Goal: Transaction & Acquisition: Purchase product/service

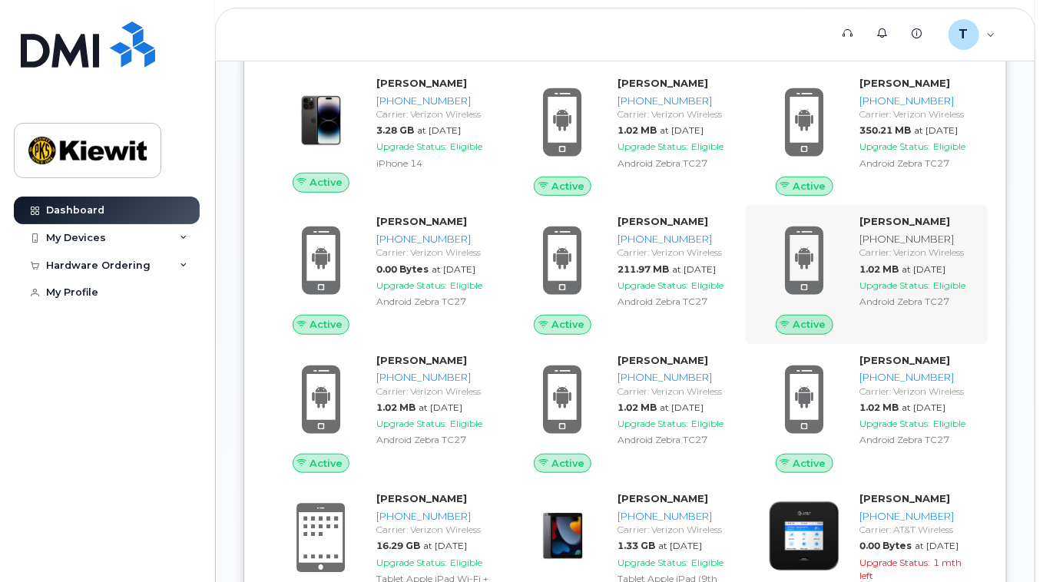
scroll to position [307, 0]
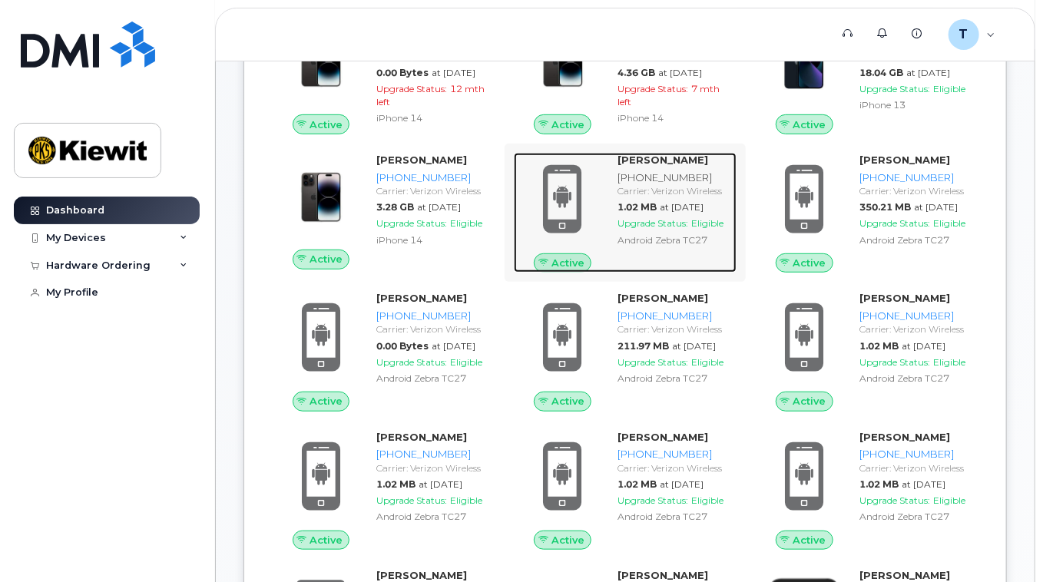
click at [627, 184] on div "[PHONE_NUMBER]" at bounding box center [674, 177] width 113 height 15
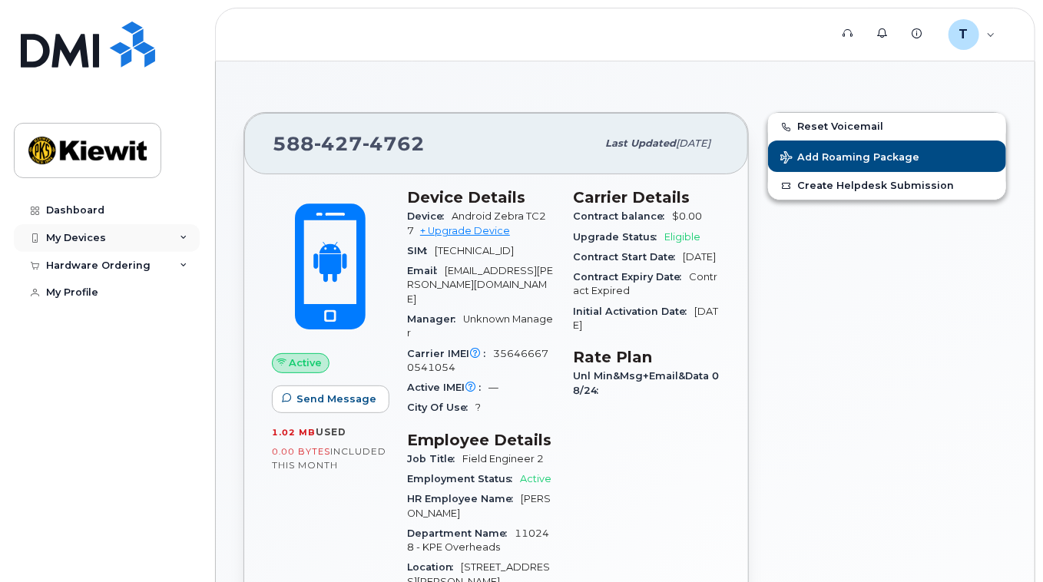
click at [169, 237] on div "My Devices" at bounding box center [107, 238] width 186 height 28
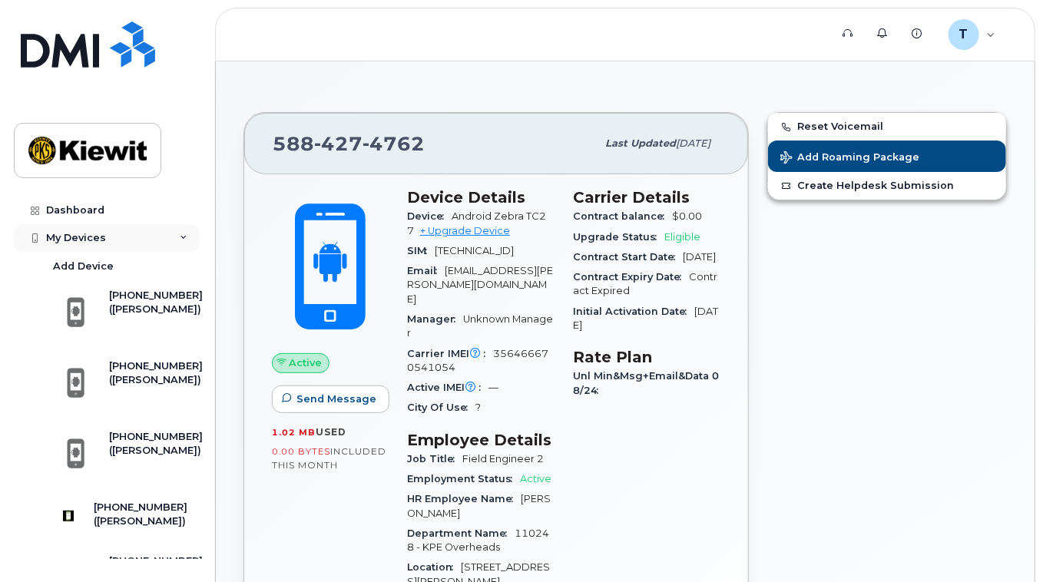
click at [89, 240] on div "My Devices" at bounding box center [76, 238] width 60 height 12
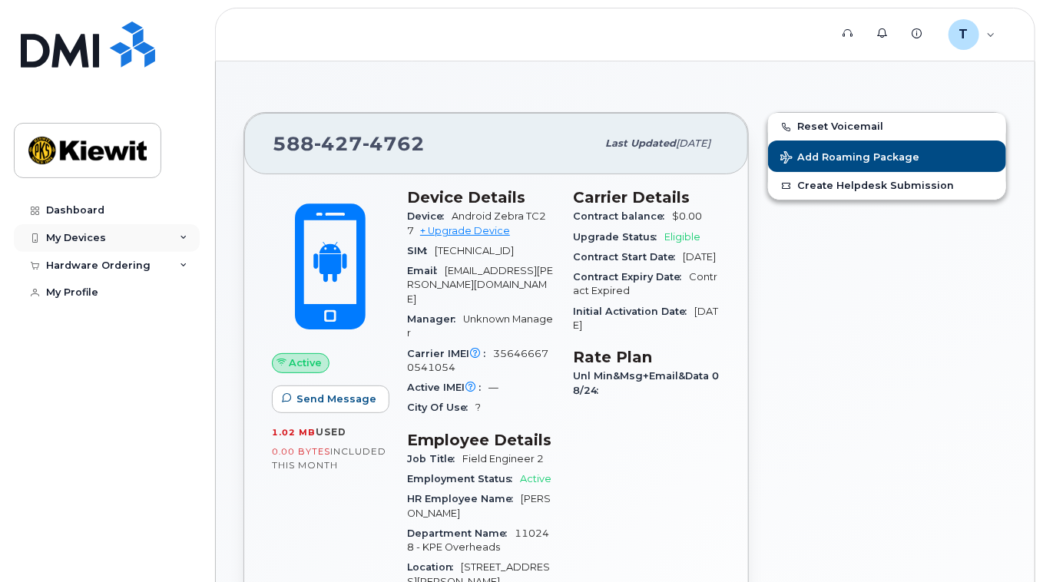
click at [89, 242] on div "My Devices" at bounding box center [76, 238] width 60 height 12
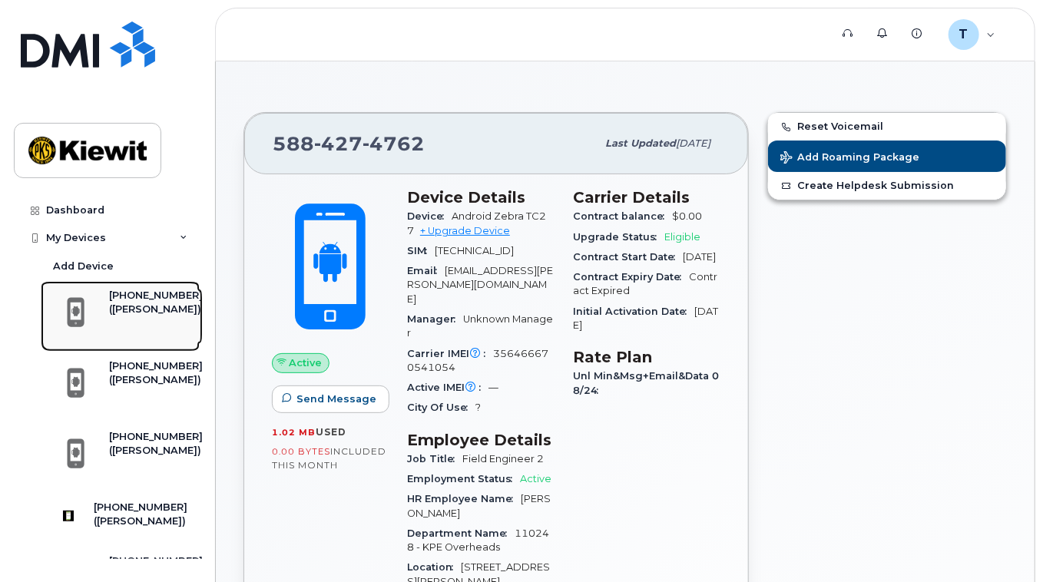
click at [136, 316] on div "([PERSON_NAME])" at bounding box center [156, 310] width 94 height 14
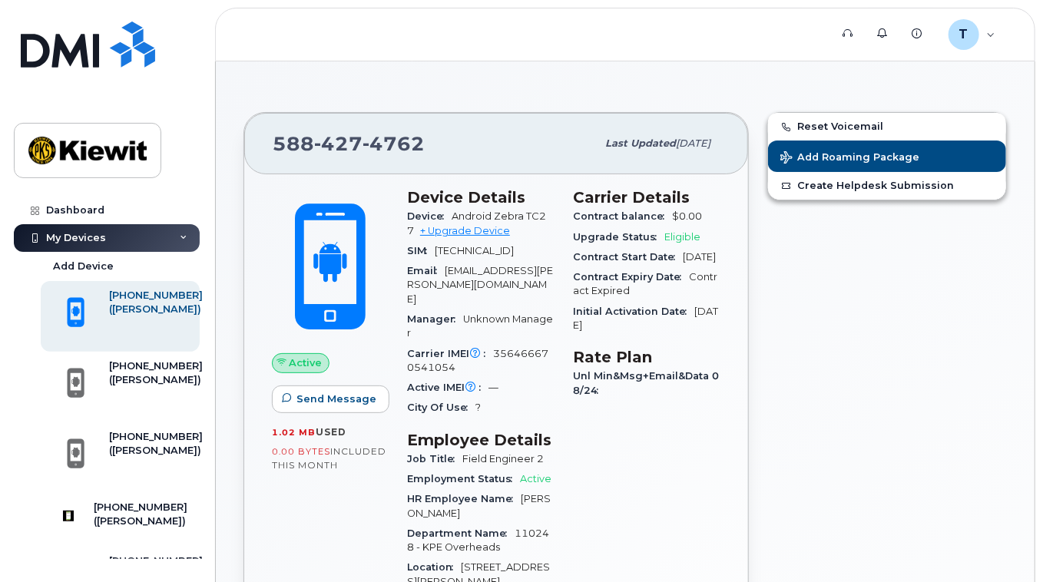
click at [303, 447] on span "0.00 Bytes" at bounding box center [301, 451] width 58 height 11
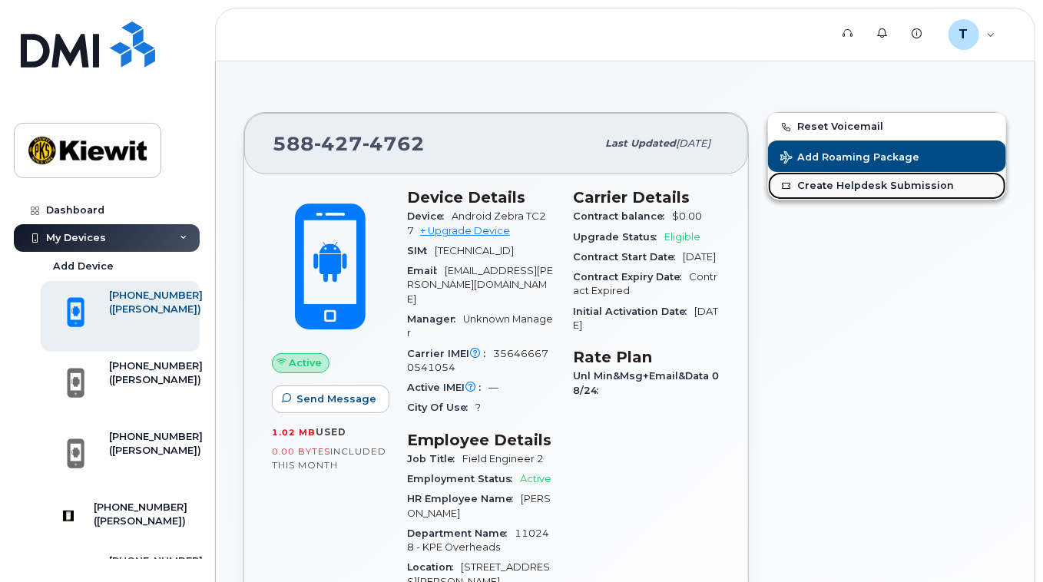
click at [840, 184] on link "Create Helpdesk Submission" at bounding box center [887, 186] width 238 height 28
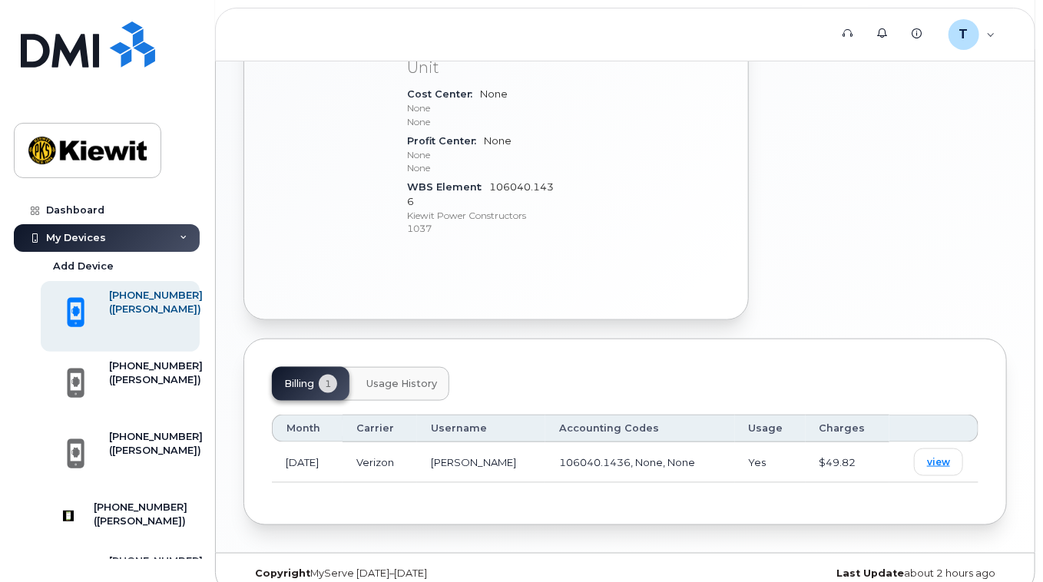
scroll to position [636, 0]
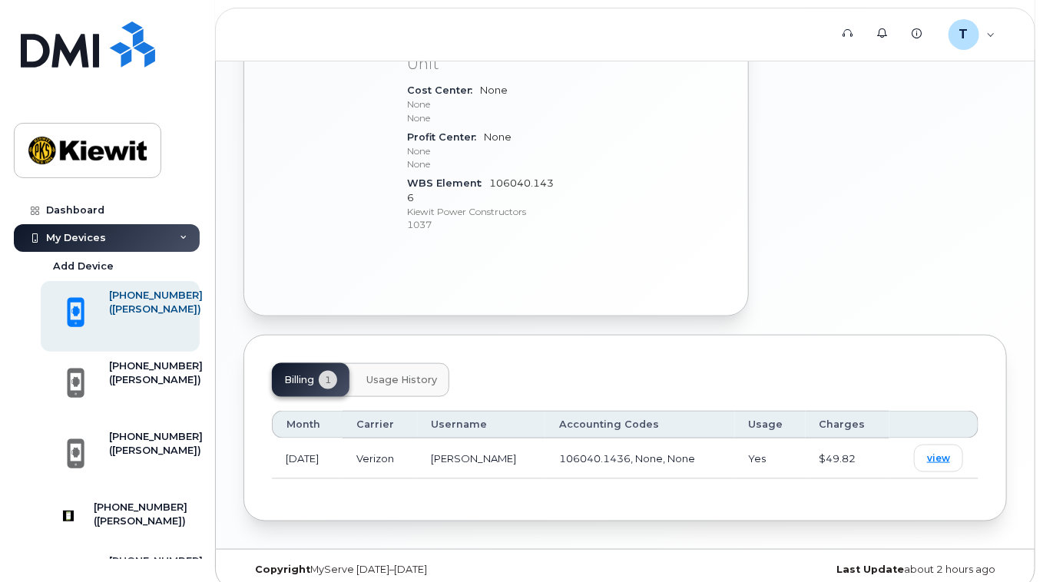
click at [415, 374] on span "Usage History" at bounding box center [401, 380] width 71 height 12
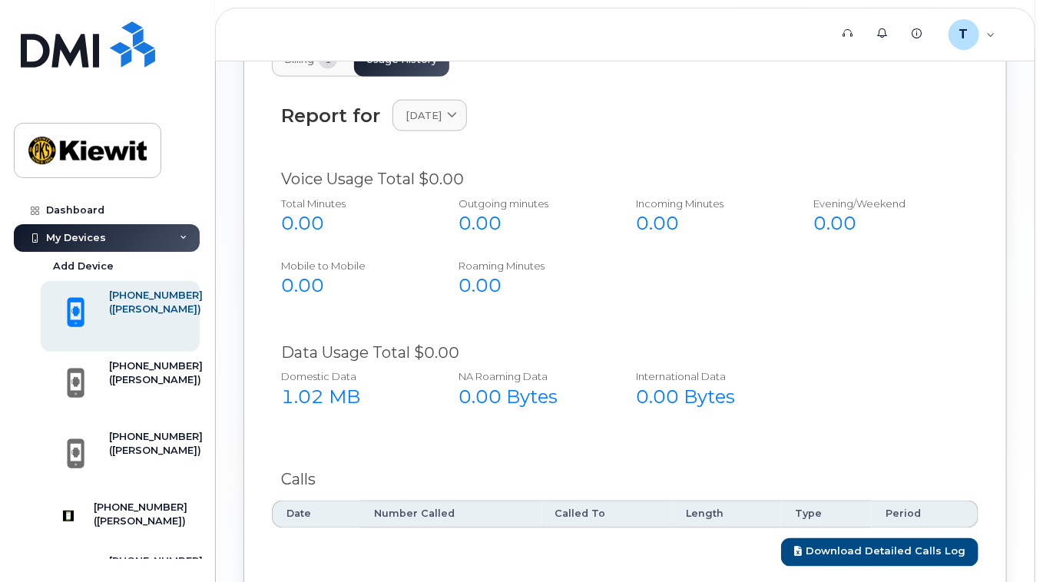
scroll to position [806, 0]
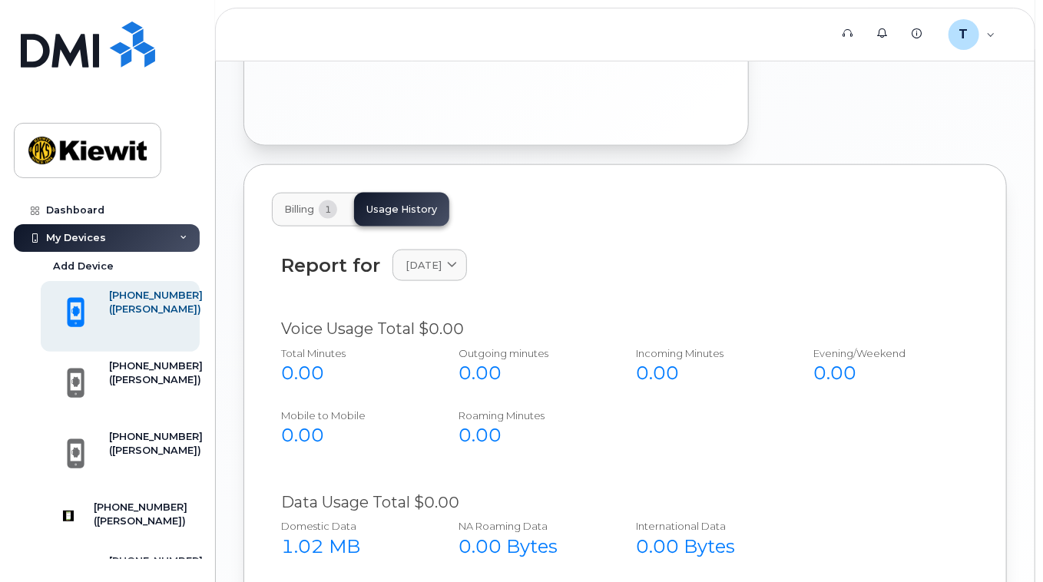
click at [303, 203] on span "Billing" at bounding box center [299, 209] width 30 height 12
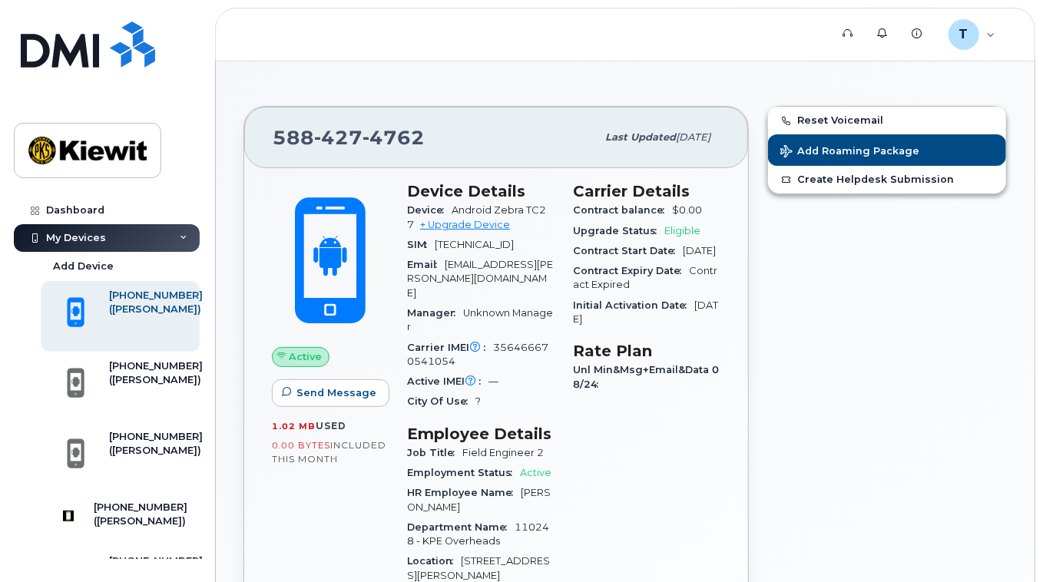
scroll to position [0, 0]
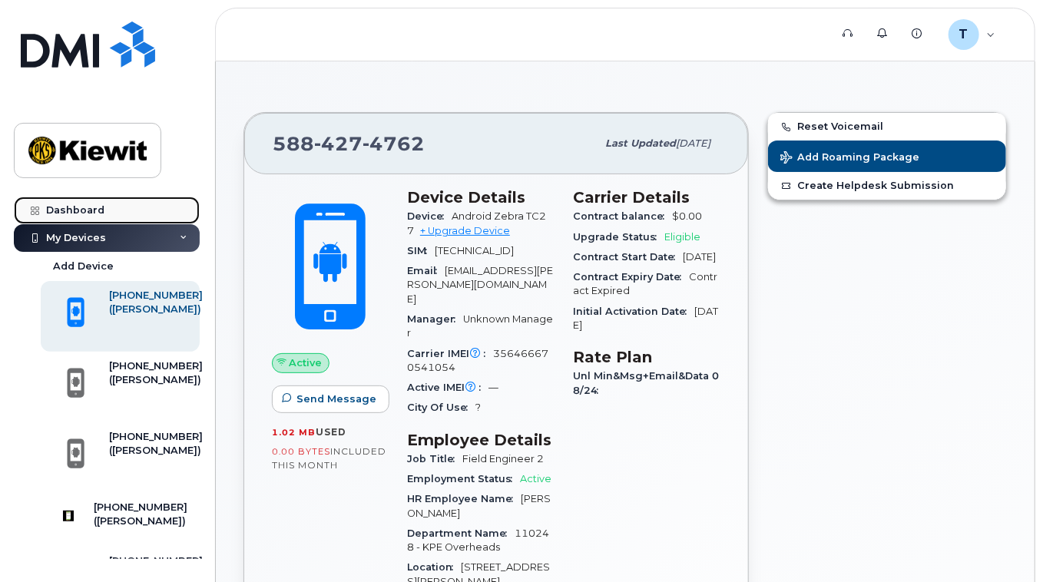
click at [96, 207] on div "Dashboard" at bounding box center [75, 210] width 58 height 12
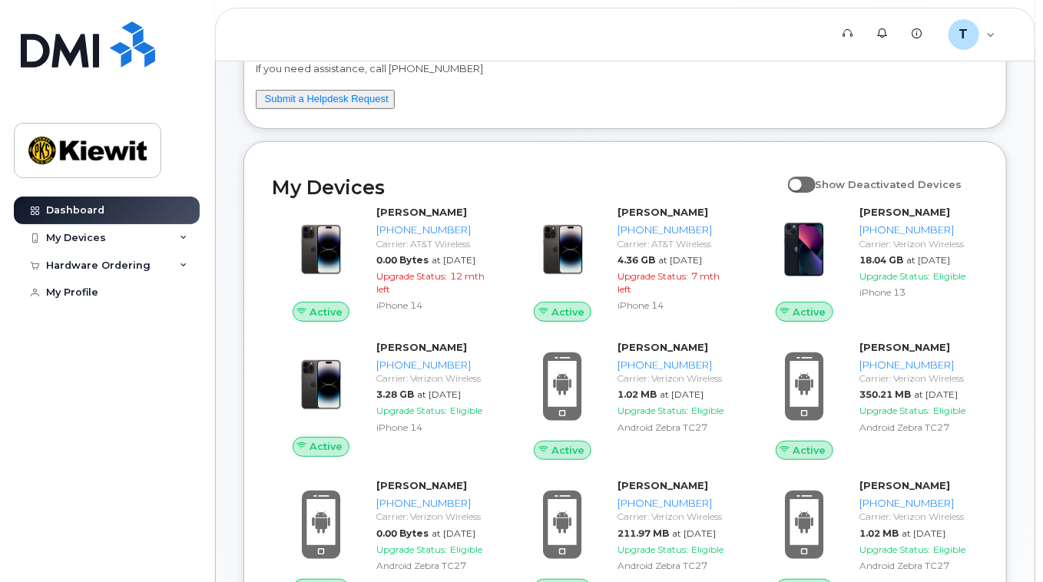
scroll to position [154, 0]
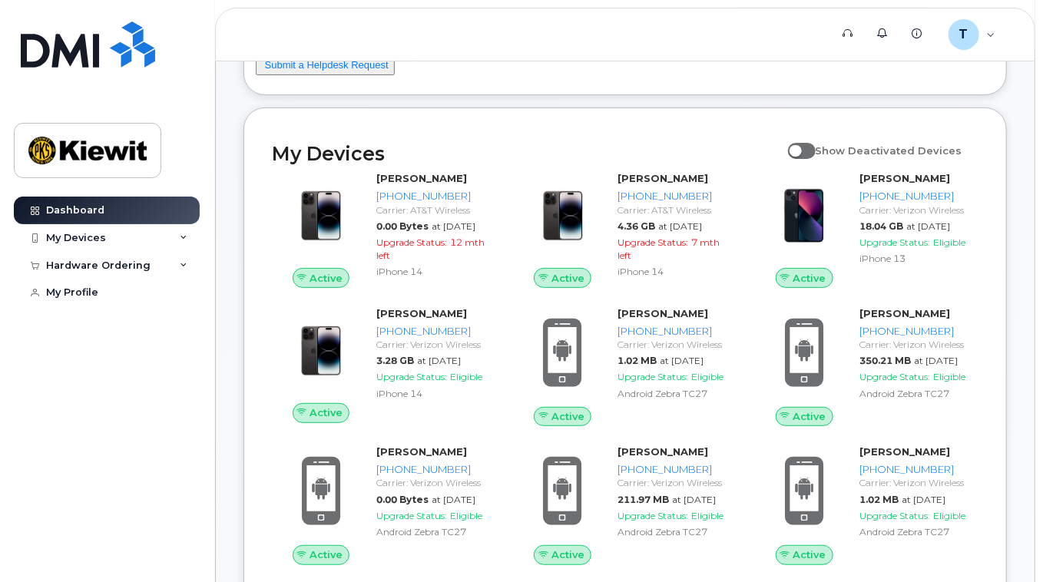
click at [927, 151] on span "Show Deactivated Devices" at bounding box center [888, 150] width 147 height 12
click at [800, 148] on input "Show Deactivated Devices" at bounding box center [794, 142] width 12 height 12
checkbox input "true"
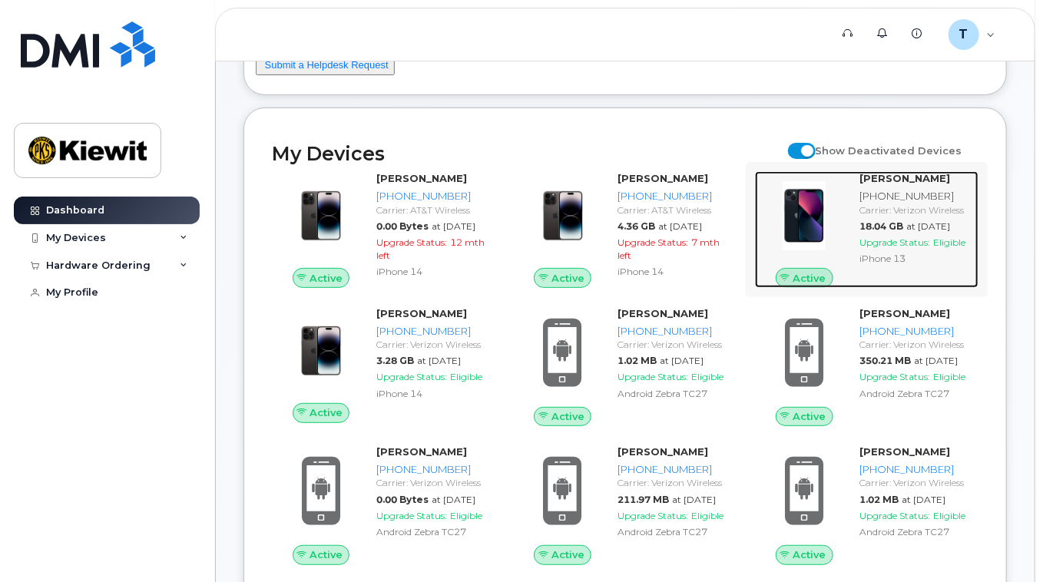
click at [900, 180] on strong "[PERSON_NAME]" at bounding box center [904, 178] width 91 height 12
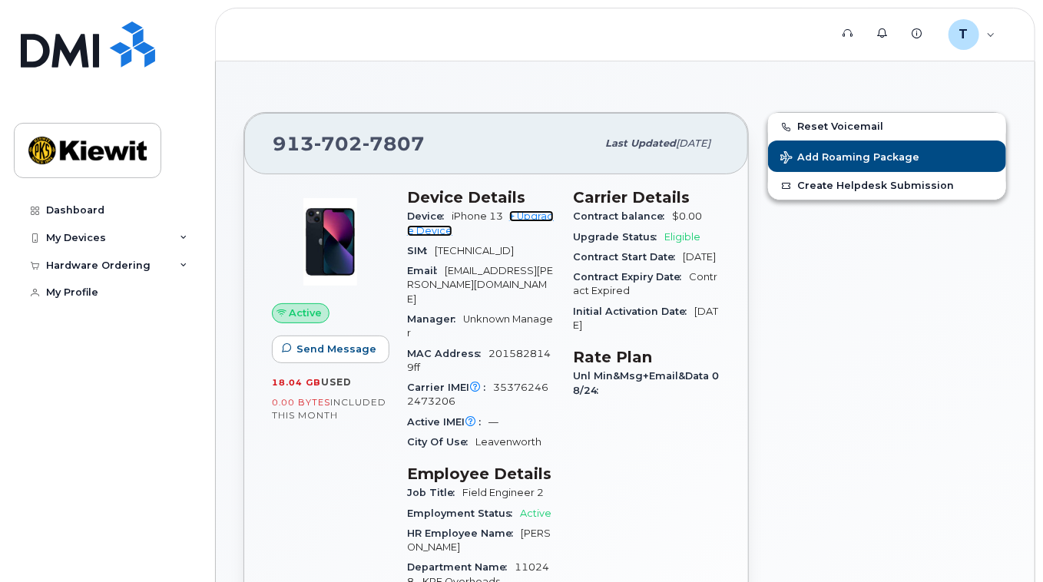
click at [534, 217] on link "+ Upgrade Device" at bounding box center [480, 222] width 147 height 25
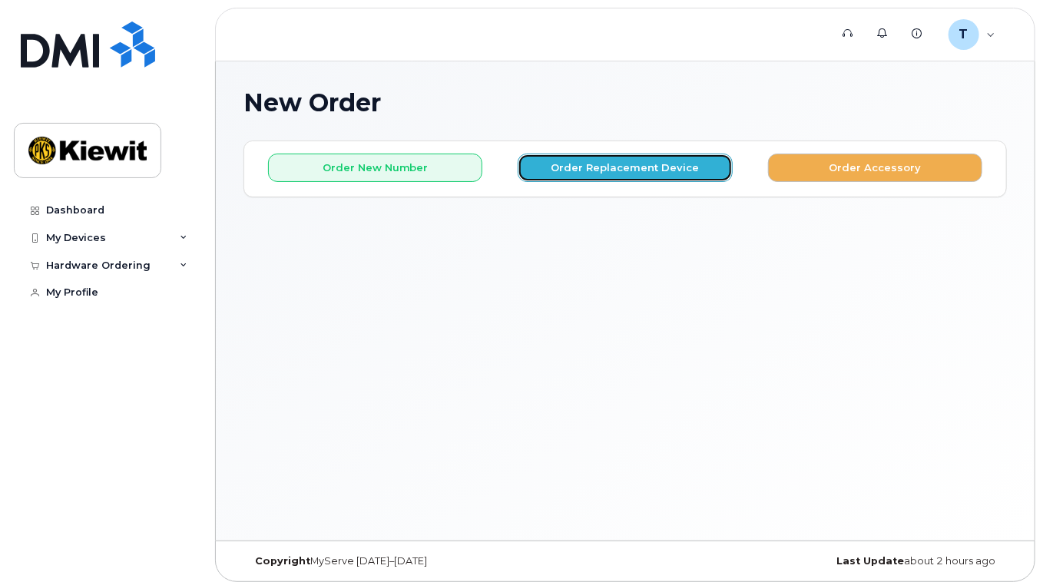
click at [681, 170] on button "Order Replacement Device" at bounding box center [625, 168] width 214 height 28
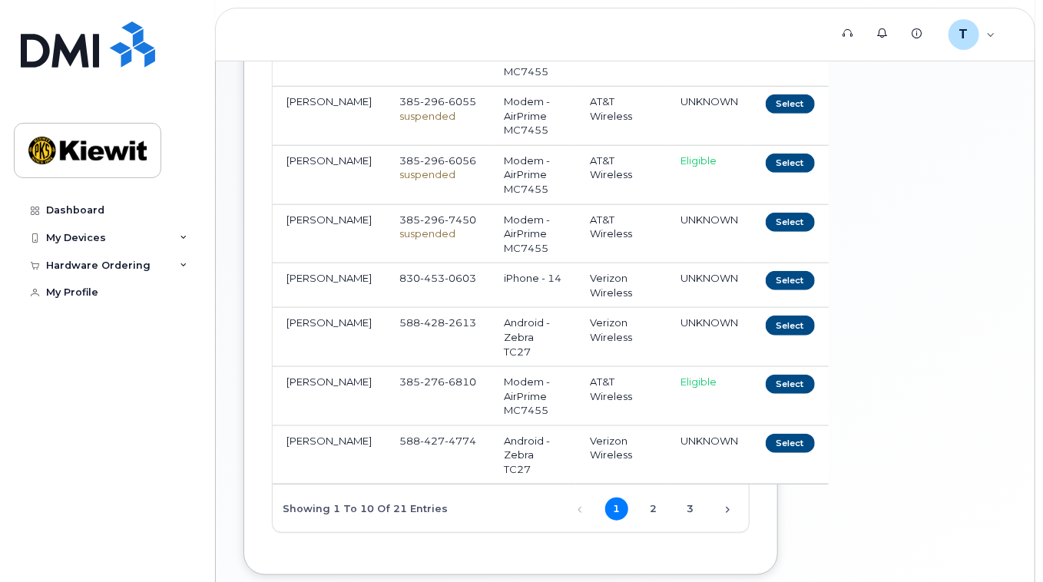
scroll to position [461, 0]
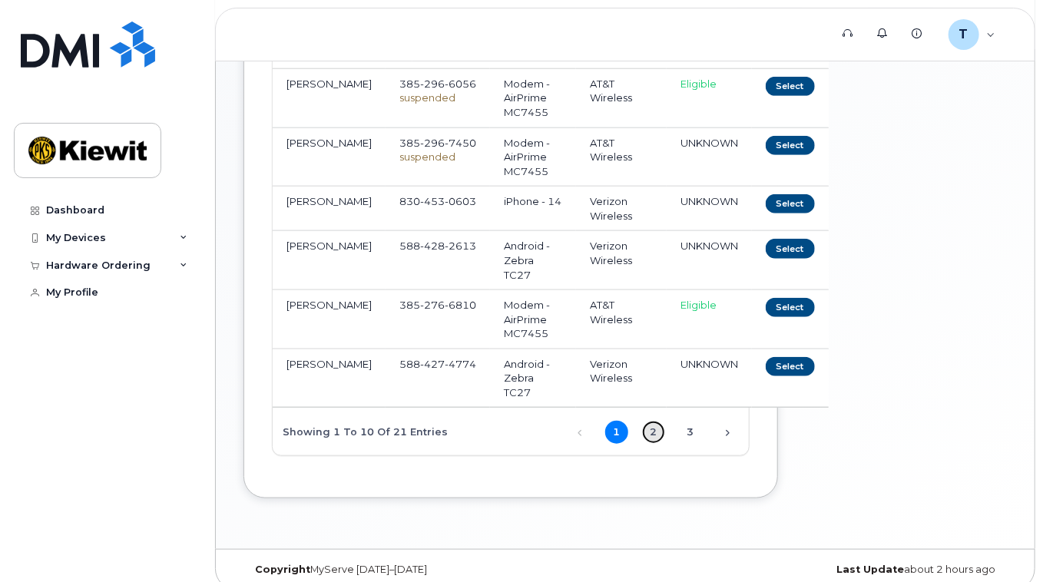
click at [650, 426] on link "2" at bounding box center [653, 432] width 23 height 23
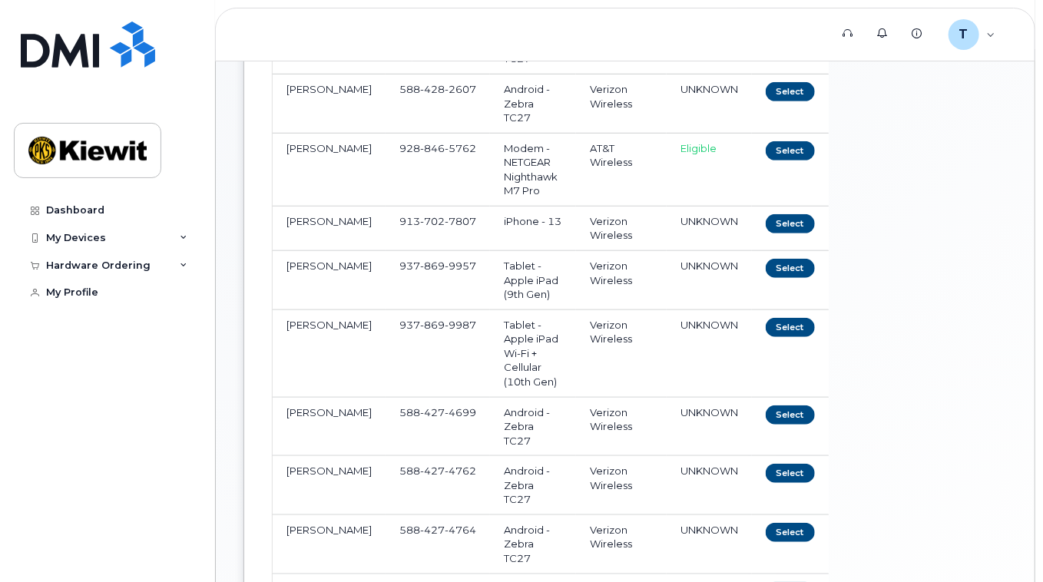
scroll to position [230, 0]
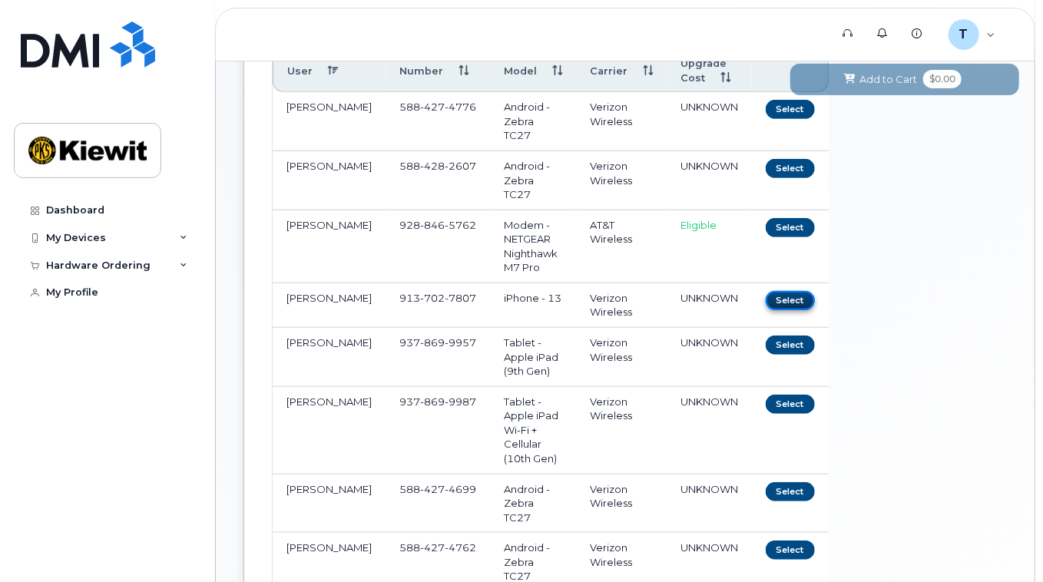
click at [766, 301] on button "Select" at bounding box center [790, 300] width 49 height 19
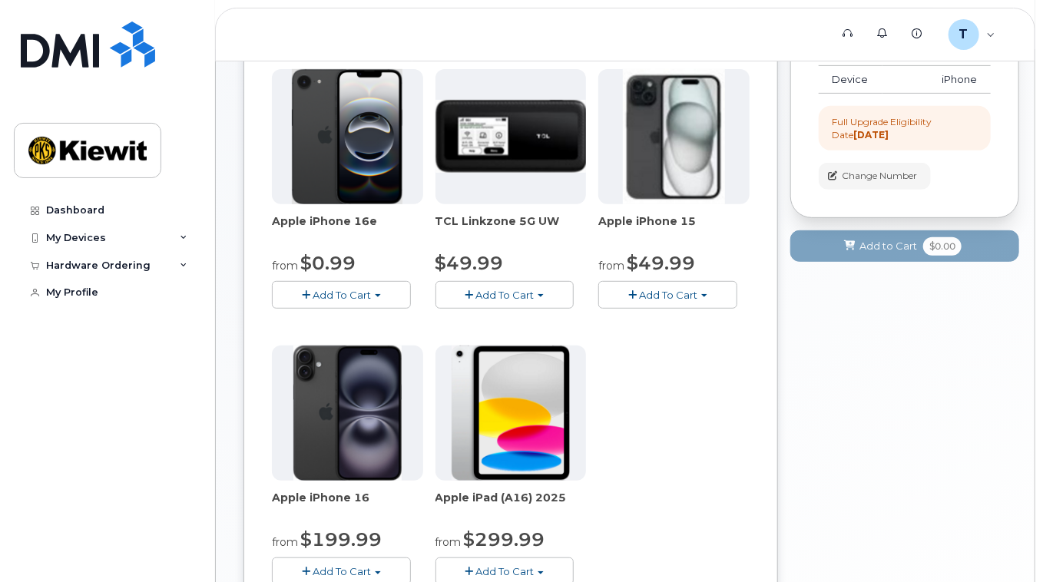
click at [703, 294] on span "button" at bounding box center [704, 295] width 6 height 3
click at [809, 276] on div "Your Cart is Empty! Choose product from the left side and you will see the new …" at bounding box center [904, 310] width 229 height 800
click at [381, 291] on button "Add To Cart" at bounding box center [341, 294] width 139 height 27
click at [783, 303] on div "Order New Device Upgrade Existing Device Order Accessory Order new device and n…" at bounding box center [624, 310] width 763 height 800
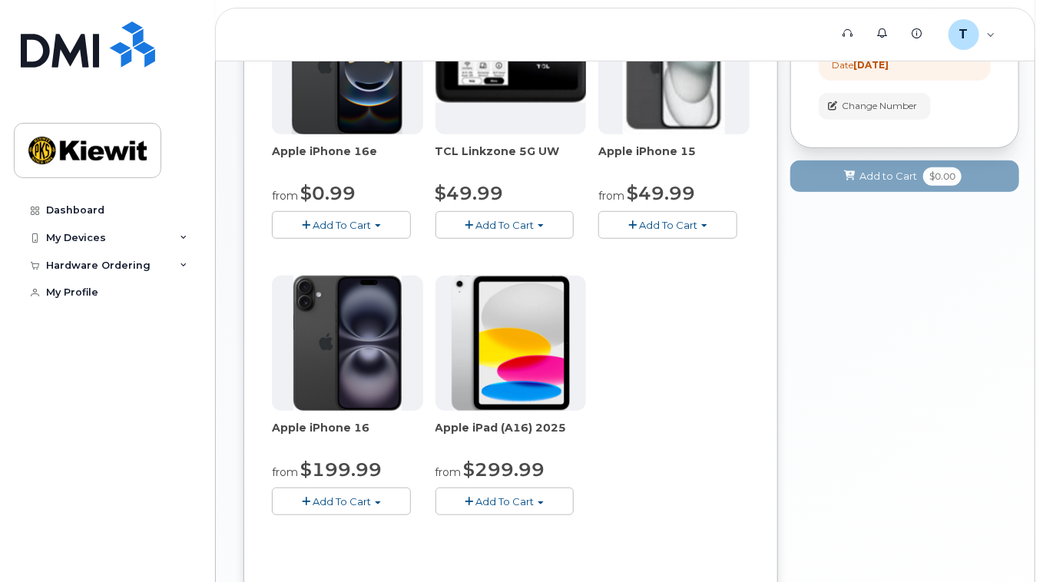
scroll to position [384, 0]
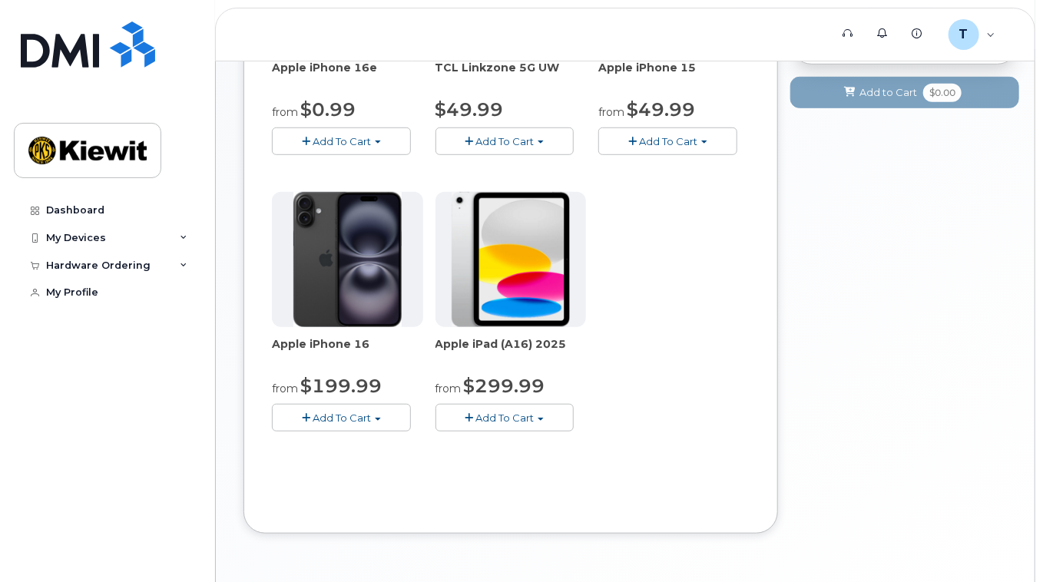
click at [538, 418] on span "button" at bounding box center [541, 419] width 6 height 3
click at [665, 389] on div "Apple iPhone 16e from $0.99 Add To Cart $0.99 - 2 Year Upgrade (128GB) $599.99 …" at bounding box center [511, 186] width 478 height 541
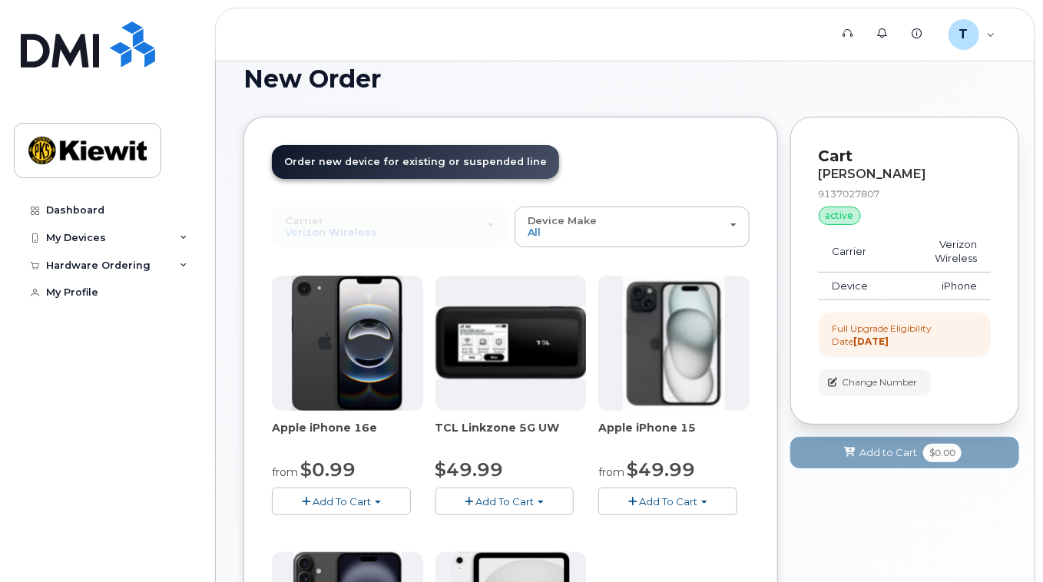
scroll to position [0, 0]
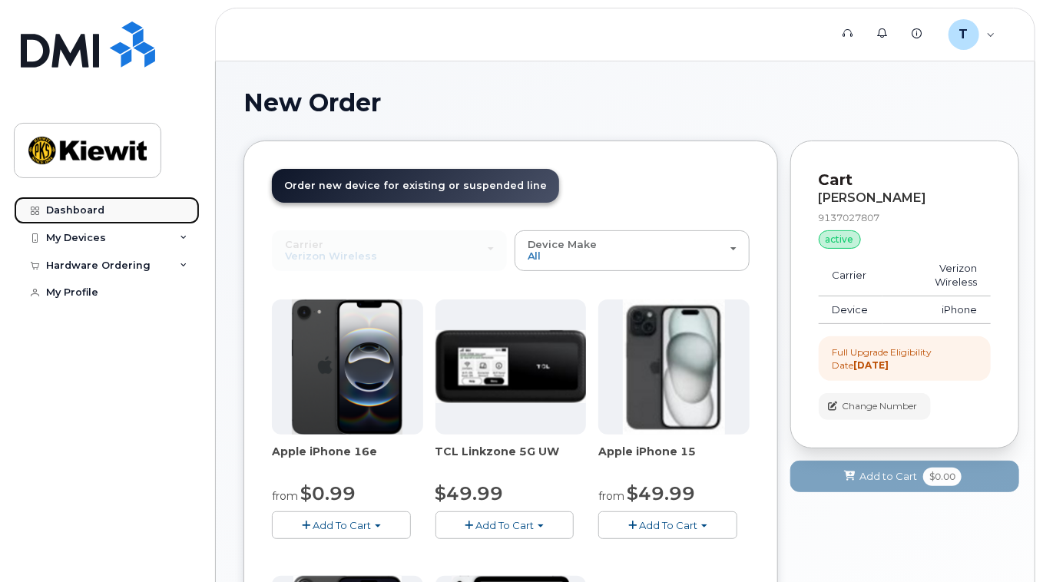
click at [96, 212] on div "Dashboard" at bounding box center [75, 210] width 58 height 12
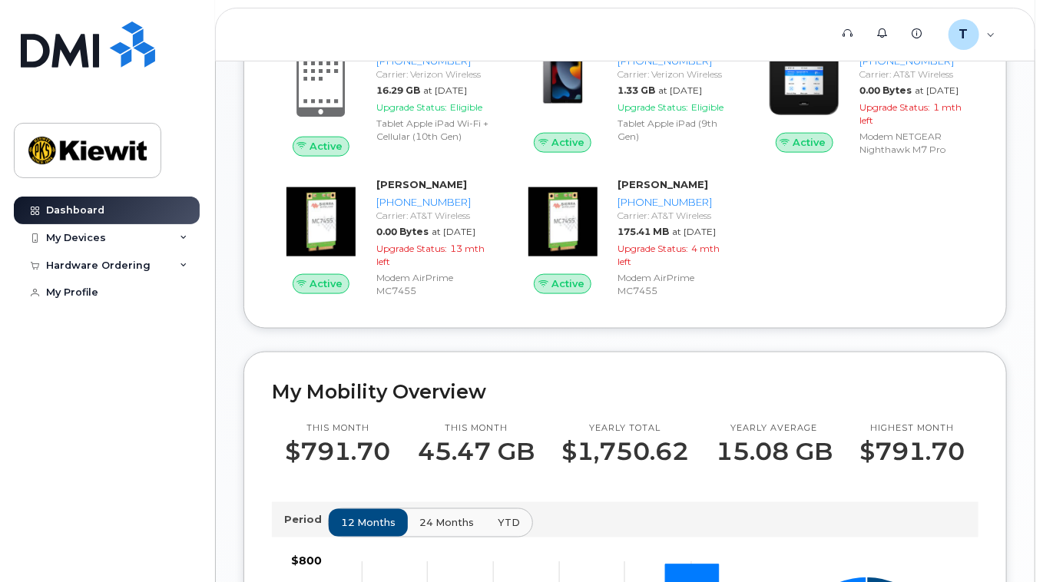
scroll to position [691, 0]
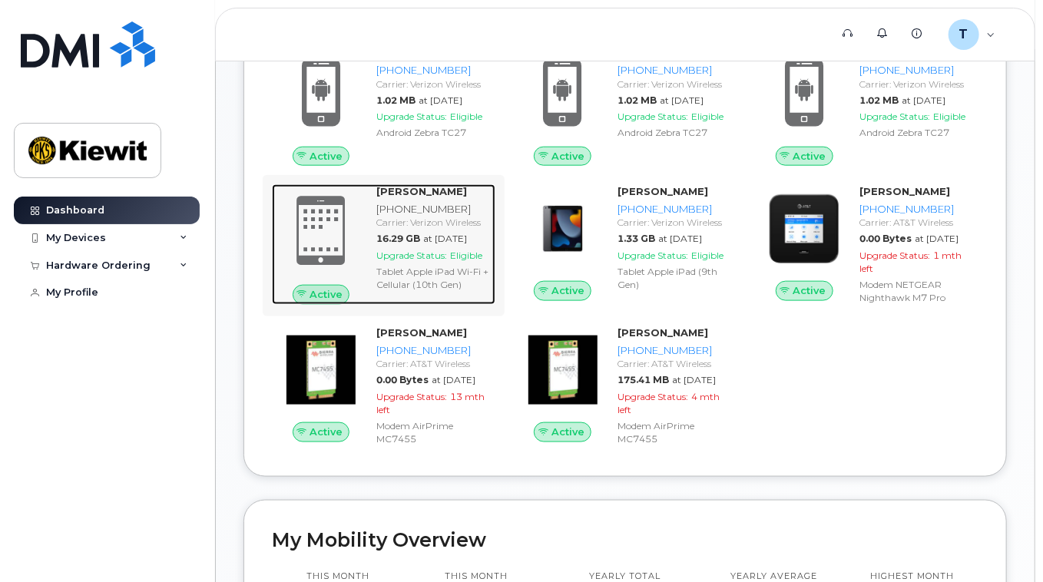
click at [428, 217] on div "[PHONE_NUMBER]" at bounding box center [432, 209] width 113 height 15
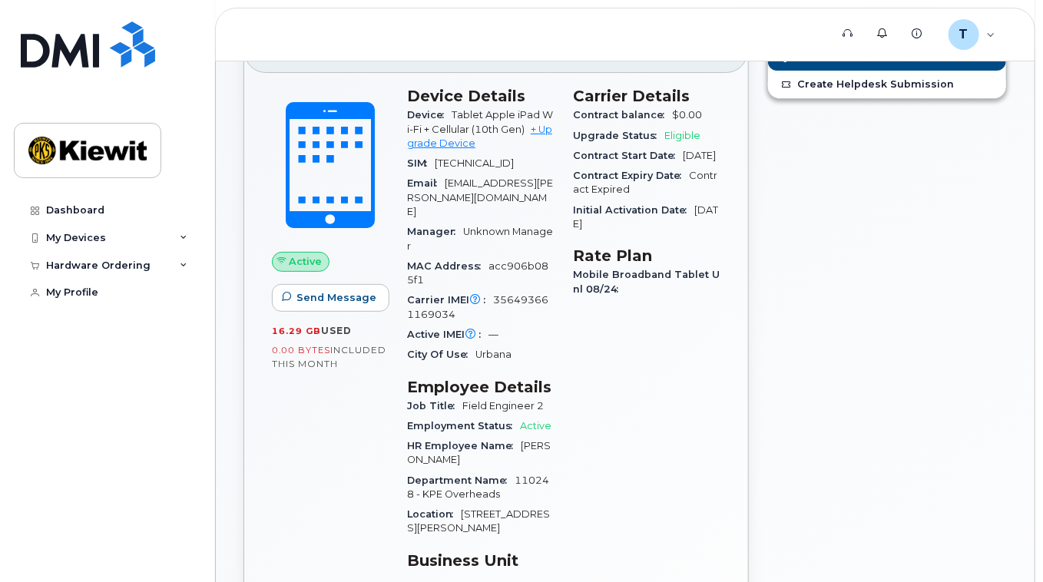
scroll to position [77, 0]
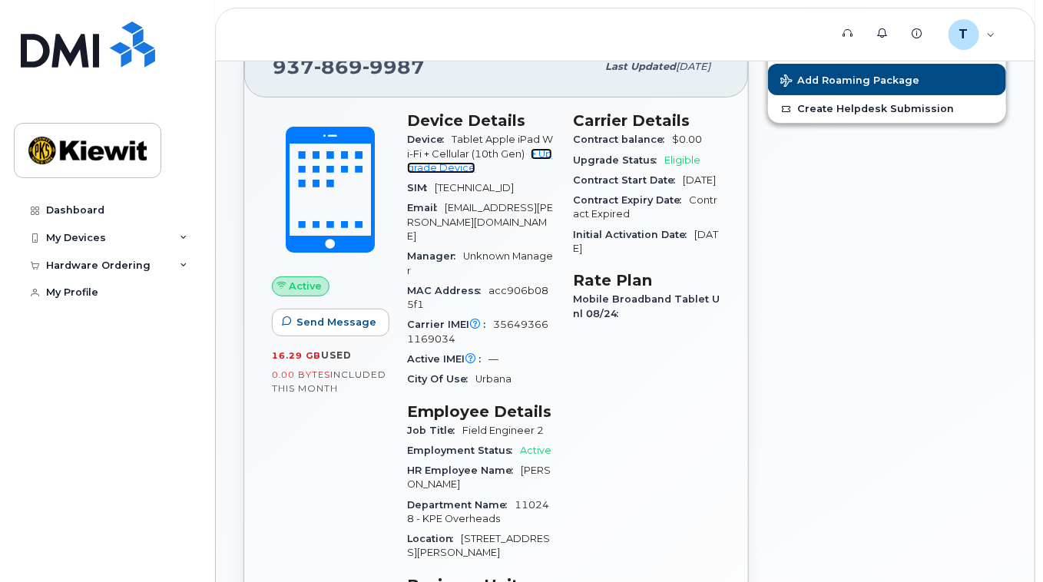
click at [543, 154] on link "+ Upgrade Device" at bounding box center [479, 160] width 145 height 25
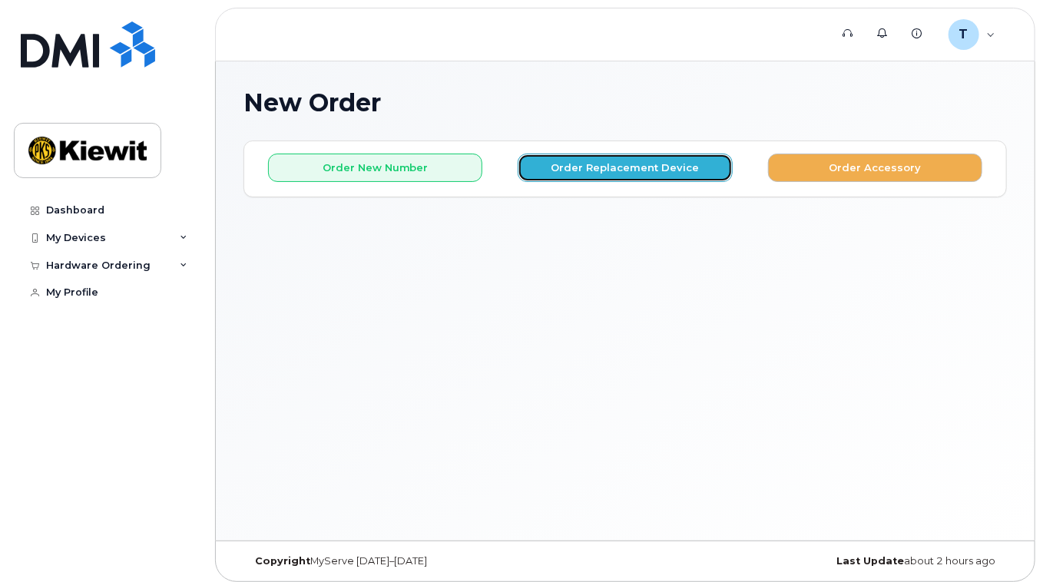
click at [681, 165] on button "Order Replacement Device" at bounding box center [625, 168] width 214 height 28
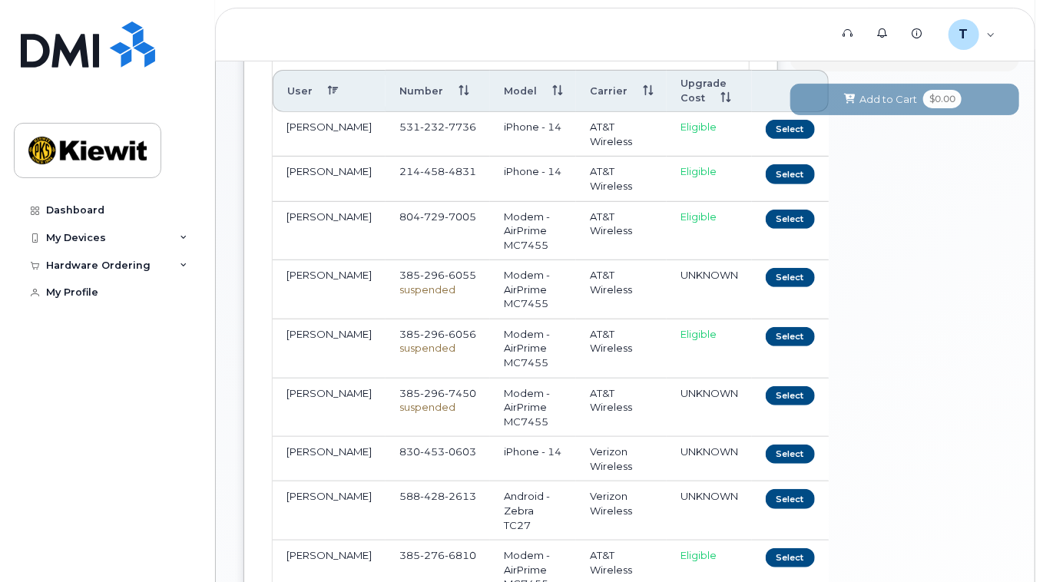
scroll to position [384, 0]
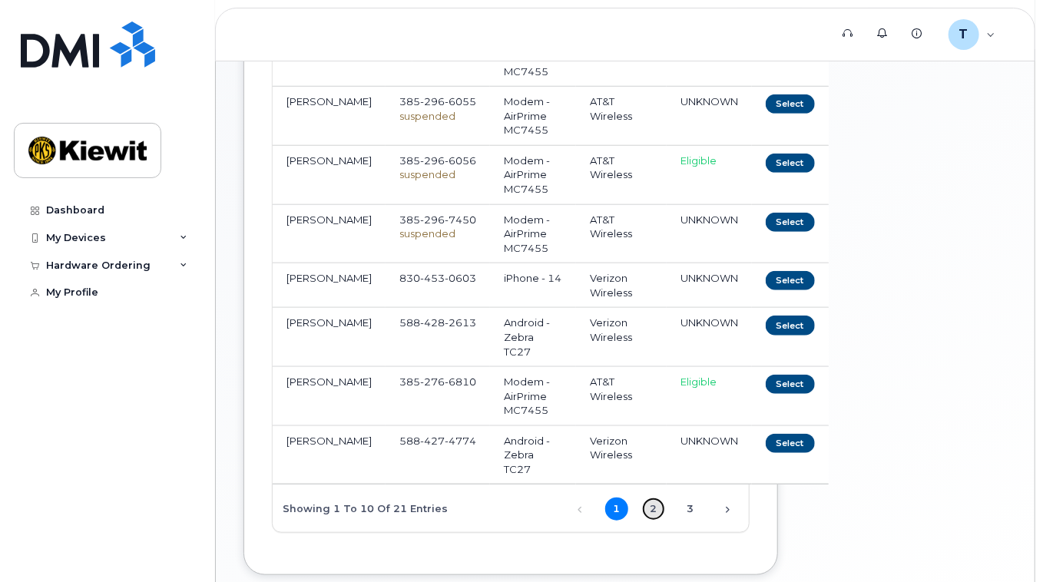
click at [652, 512] on link "2" at bounding box center [653, 509] width 23 height 23
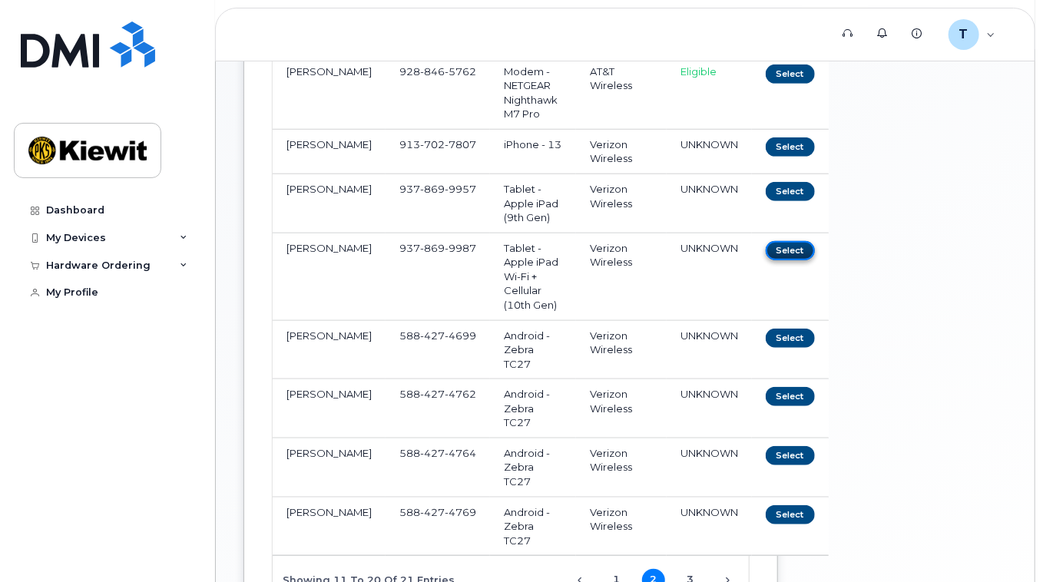
click at [766, 250] on button "Select" at bounding box center [790, 250] width 49 height 19
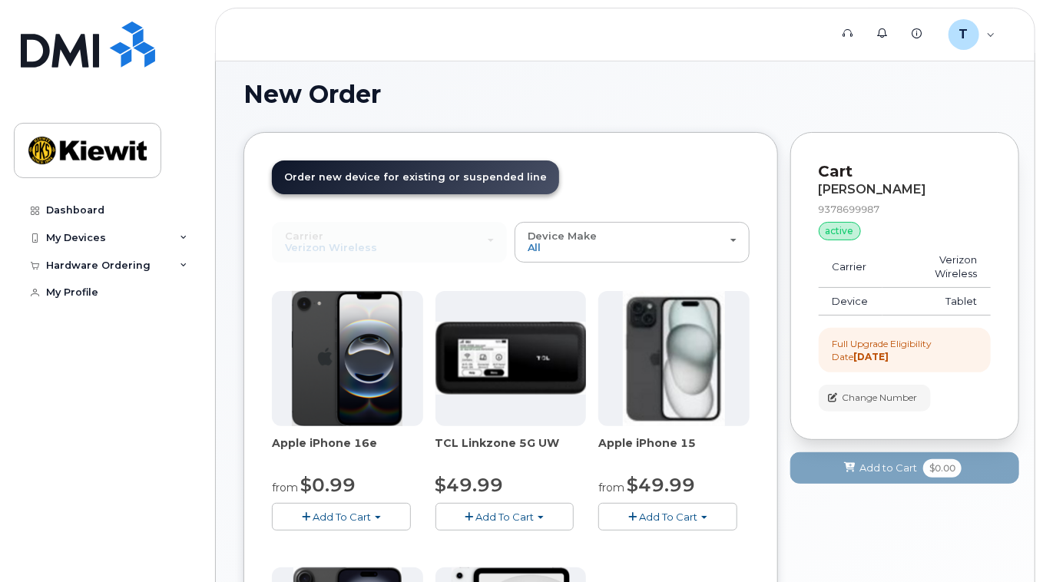
scroll to position [0, 0]
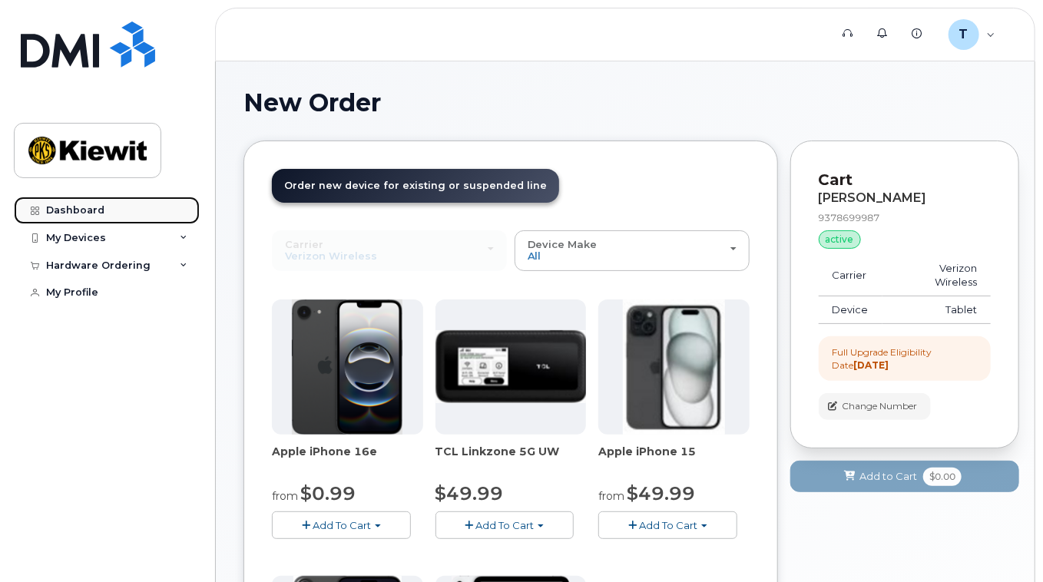
click at [77, 216] on div "Dashboard" at bounding box center [75, 210] width 58 height 12
